Goal: Task Accomplishment & Management: Complete application form

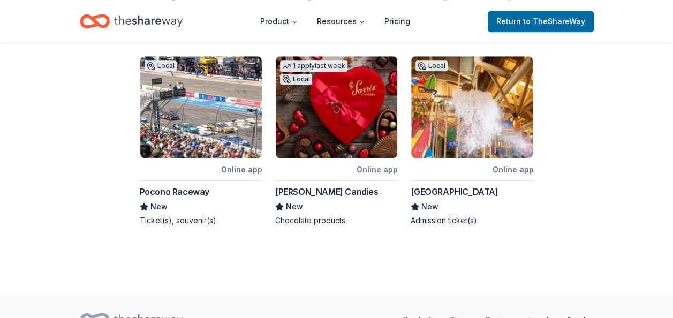
scroll to position [571, 0]
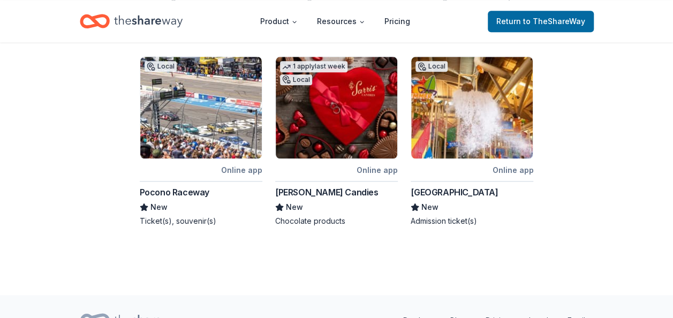
click at [339, 122] on img at bounding box center [337, 108] width 122 height 102
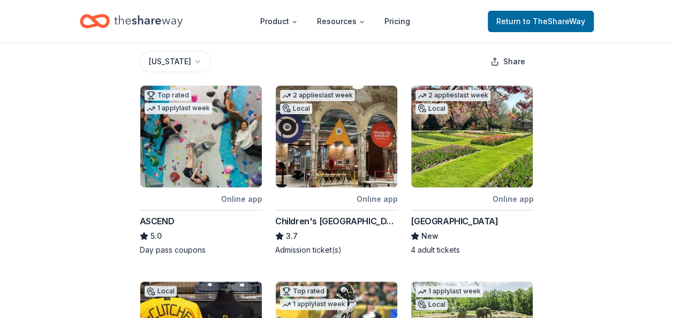
scroll to position [148, 0]
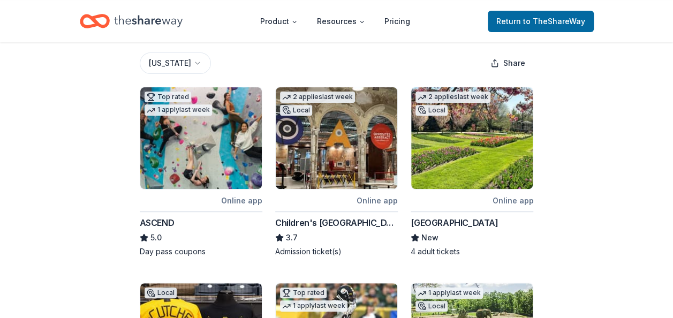
click at [463, 149] on img at bounding box center [472, 138] width 122 height 102
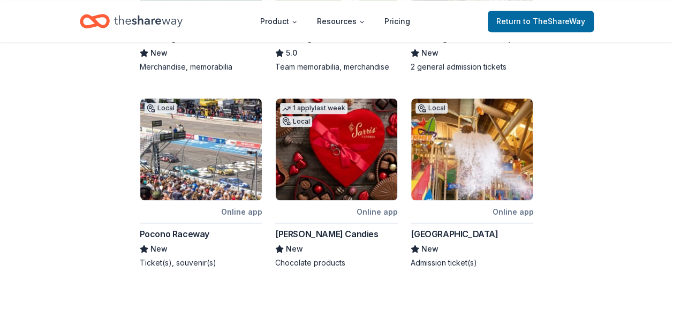
scroll to position [530, 0]
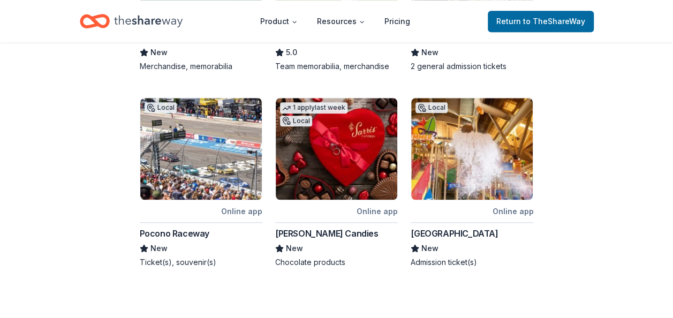
click at [473, 179] on img at bounding box center [472, 149] width 122 height 102
click at [195, 173] on img at bounding box center [201, 149] width 122 height 102
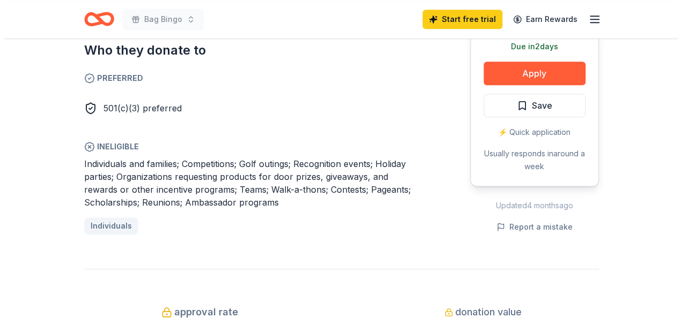
scroll to position [618, 0]
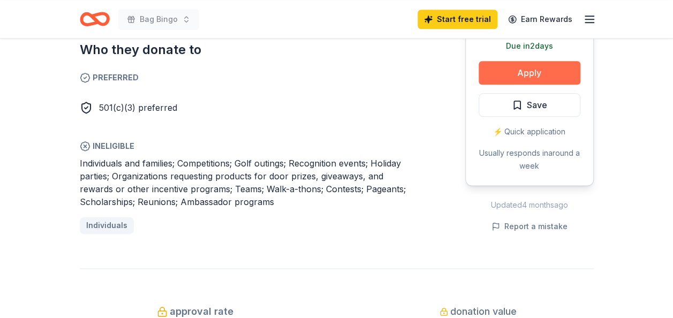
click at [537, 72] on button "Apply" at bounding box center [530, 73] width 102 height 24
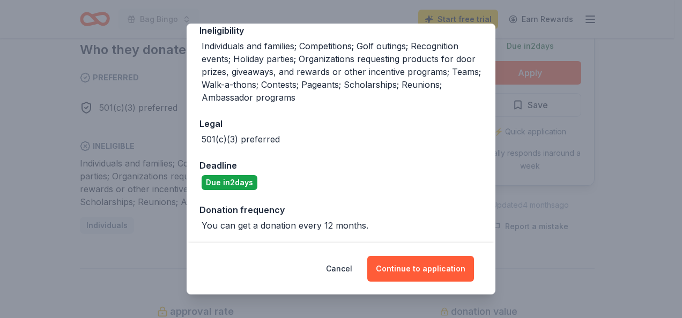
scroll to position [188, 0]
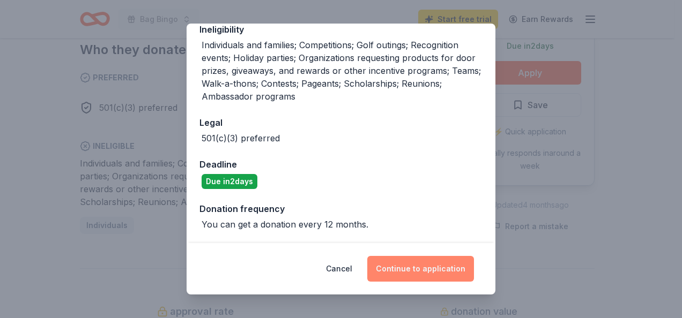
click at [414, 272] on button "Continue to application" at bounding box center [420, 269] width 107 height 26
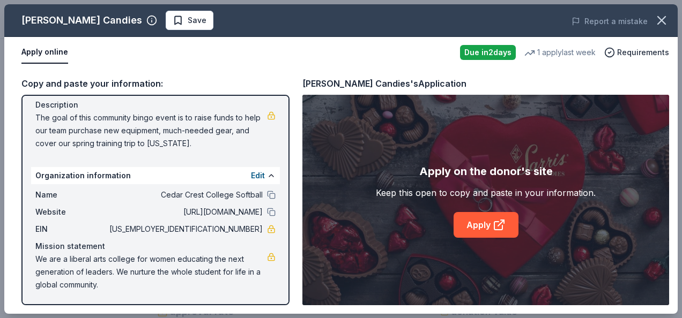
scroll to position [0, 0]
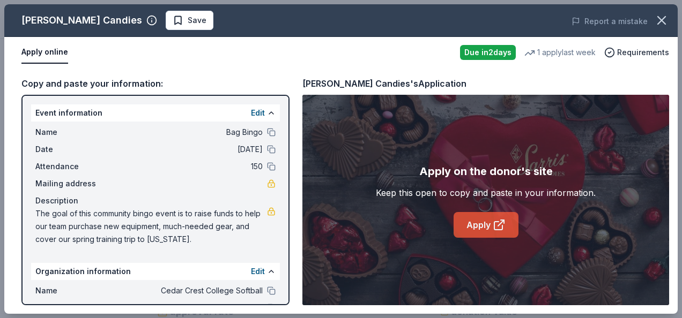
click at [487, 225] on link "Apply" at bounding box center [485, 225] width 65 height 26
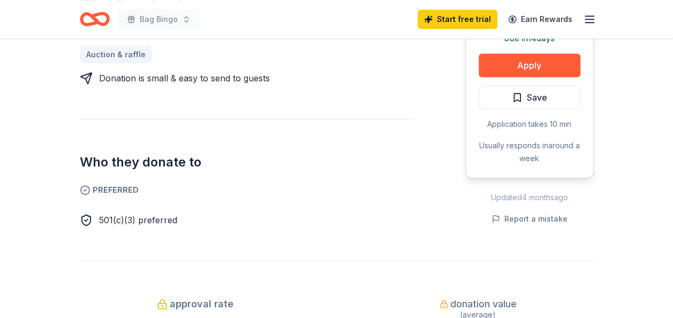
scroll to position [500, 0]
